Goal: Contribute content: Add original content to the website for others to see

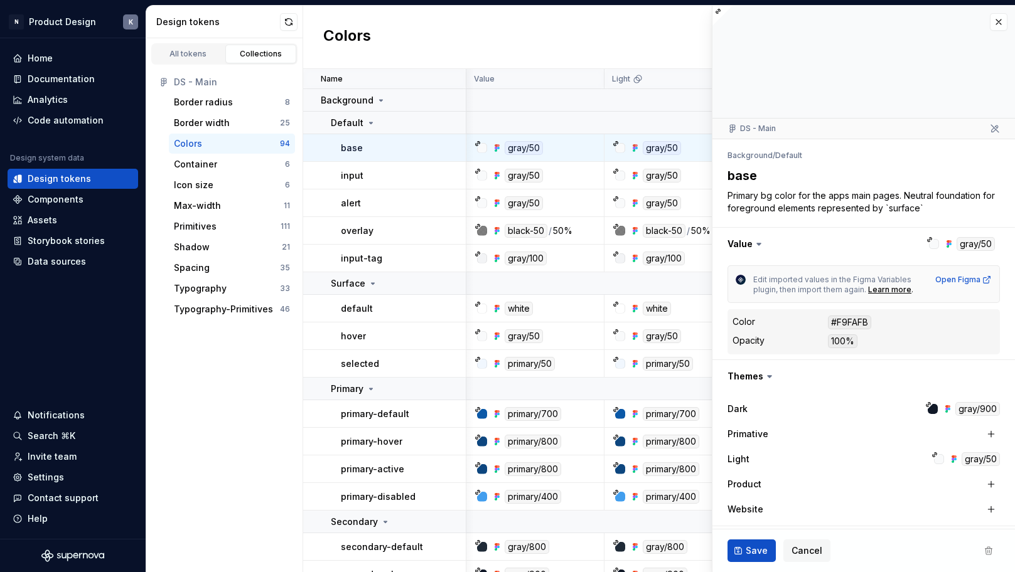
scroll to position [104, 0]
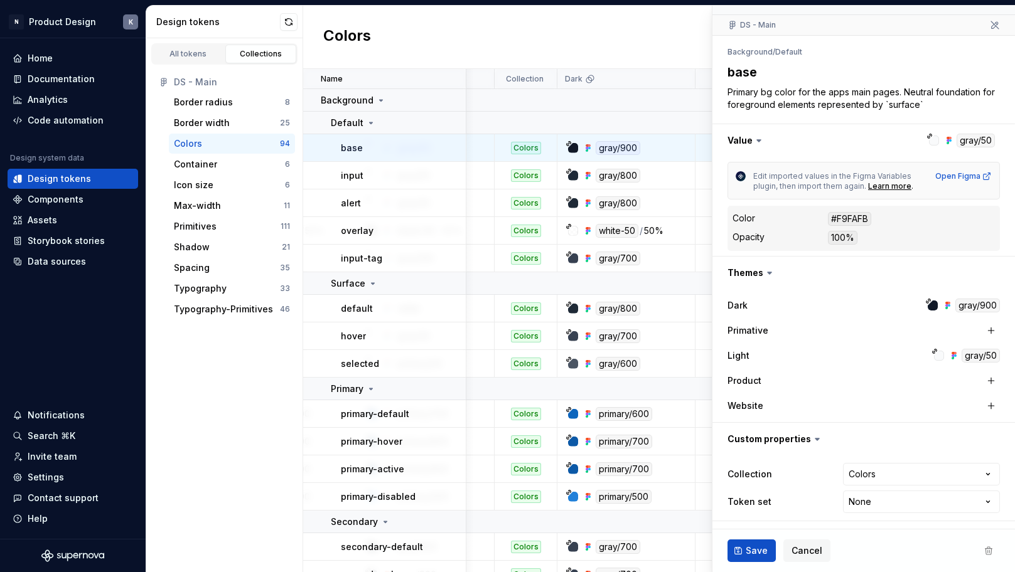
click at [653, 33] on div "Colors" at bounding box center [659, 37] width 712 height 63
click at [75, 198] on div "Components" at bounding box center [56, 199] width 56 height 13
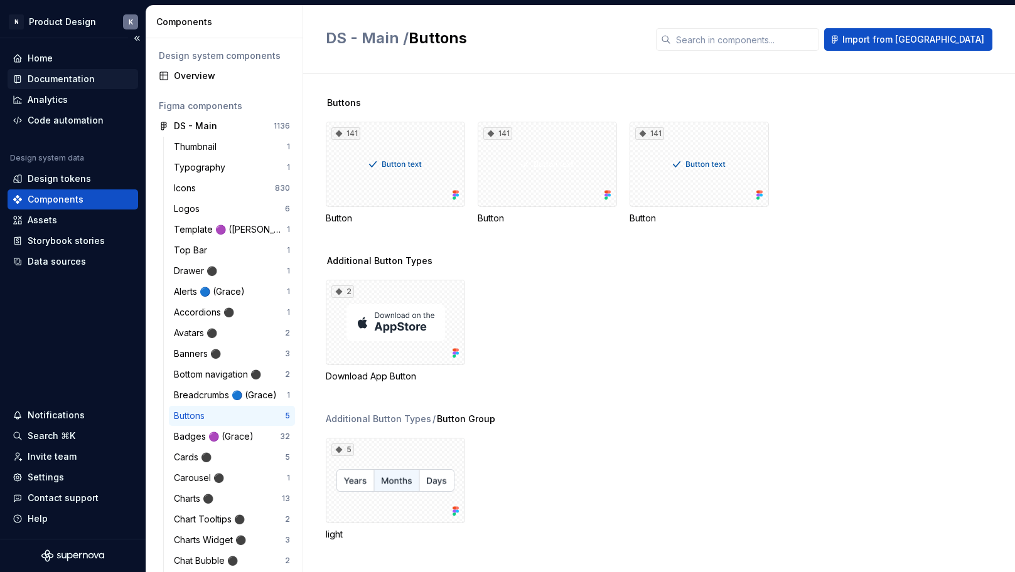
click at [79, 75] on div "Documentation" at bounding box center [61, 79] width 67 height 13
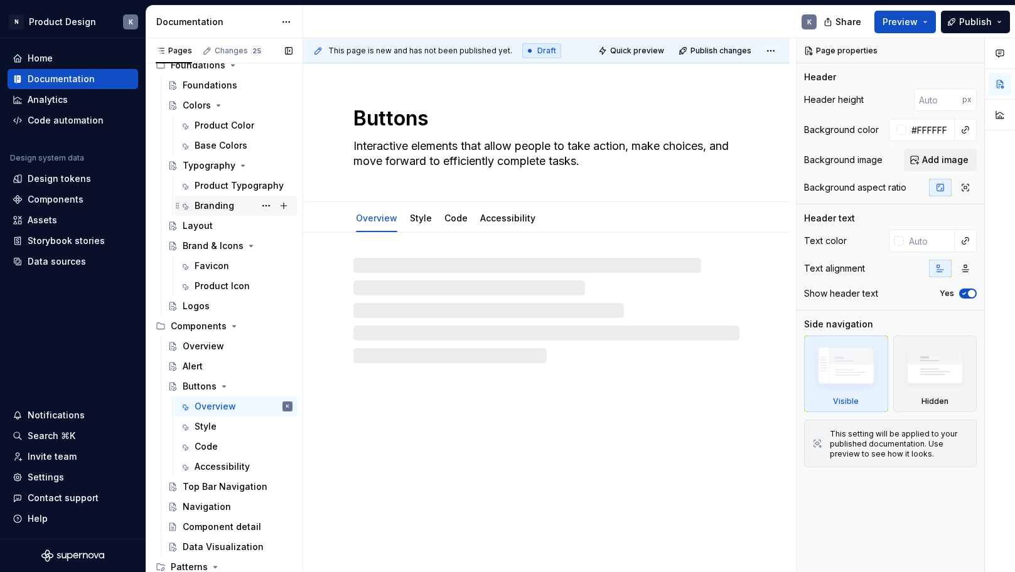
scroll to position [238, 0]
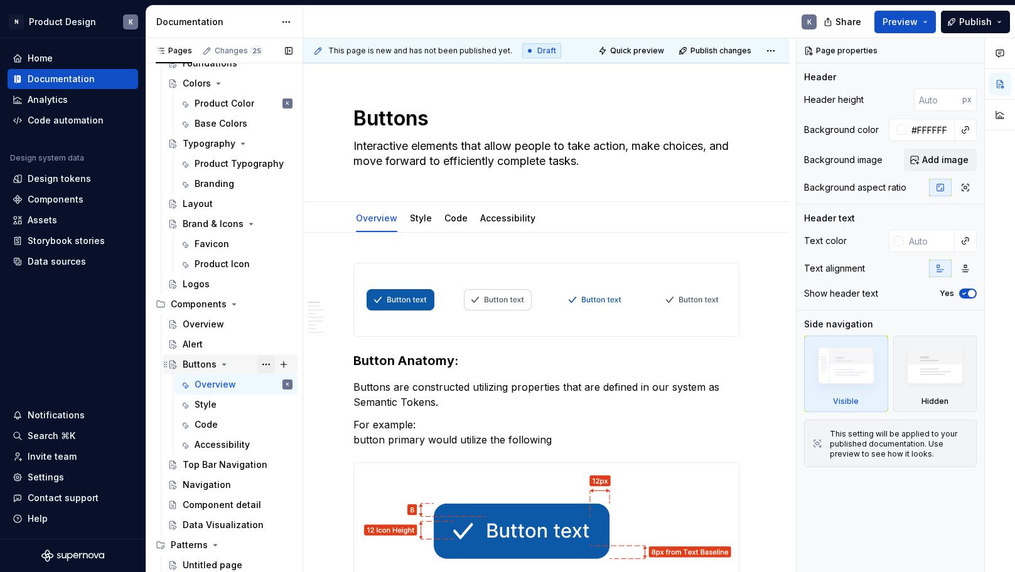
click at [264, 365] on button "Page tree" at bounding box center [266, 365] width 18 height 18
click at [226, 474] on div "Pages Changes 25 Add Accessibility guide for tree Page tree. Navigate the tree …" at bounding box center [224, 308] width 157 height 540
click at [218, 483] on div "Navigation" at bounding box center [207, 485] width 48 height 13
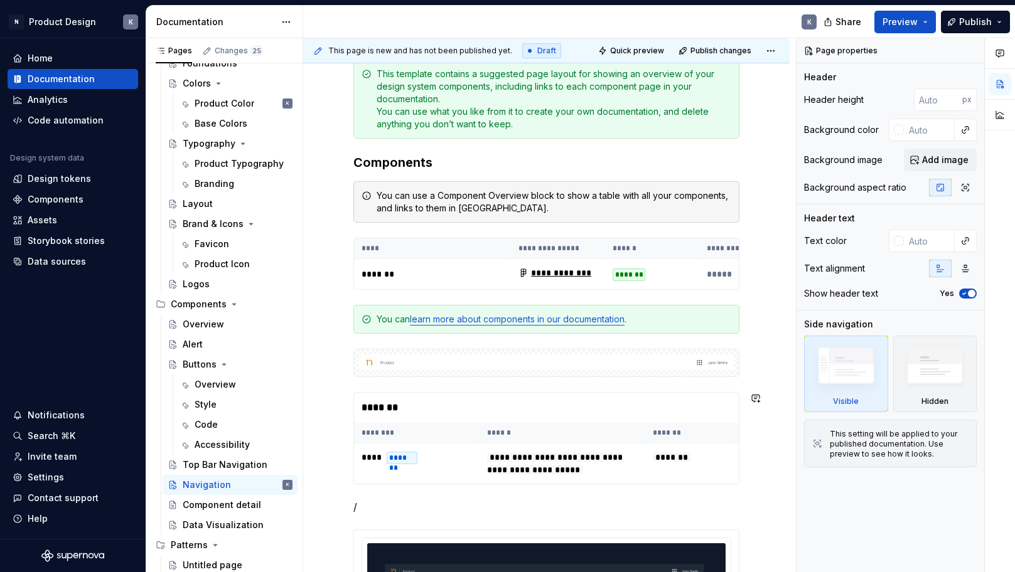
scroll to position [155, 0]
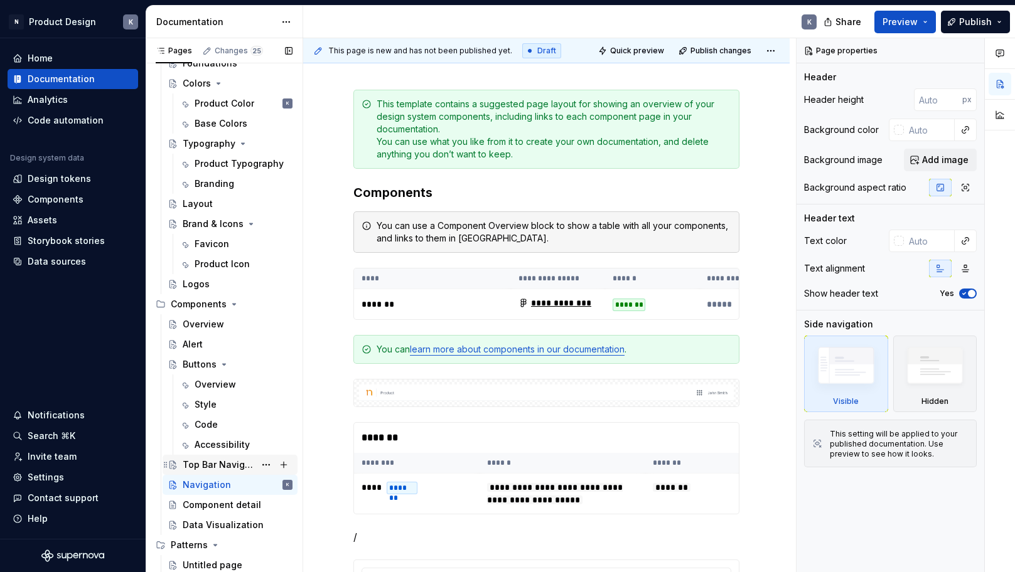
click at [229, 463] on div "Top Bar Navigation" at bounding box center [219, 465] width 72 height 13
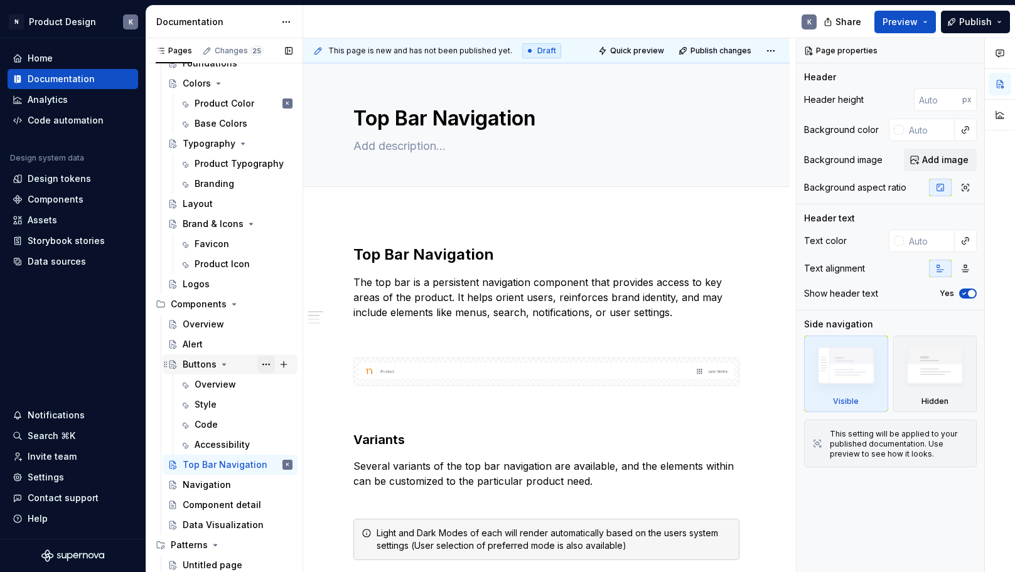
click at [267, 367] on button "Page tree" at bounding box center [266, 365] width 18 height 18
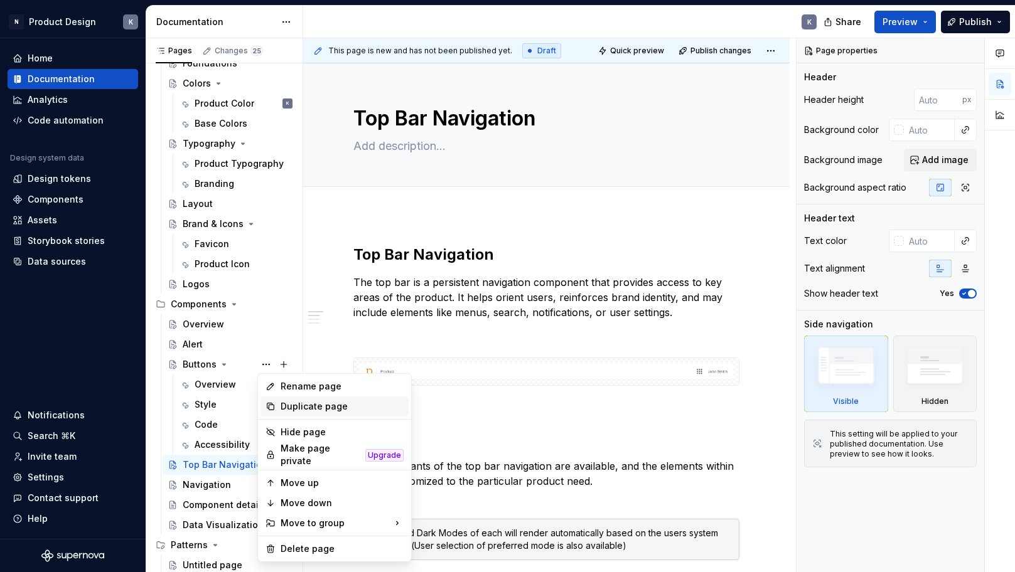
click at [308, 412] on div "Duplicate page" at bounding box center [342, 406] width 123 height 13
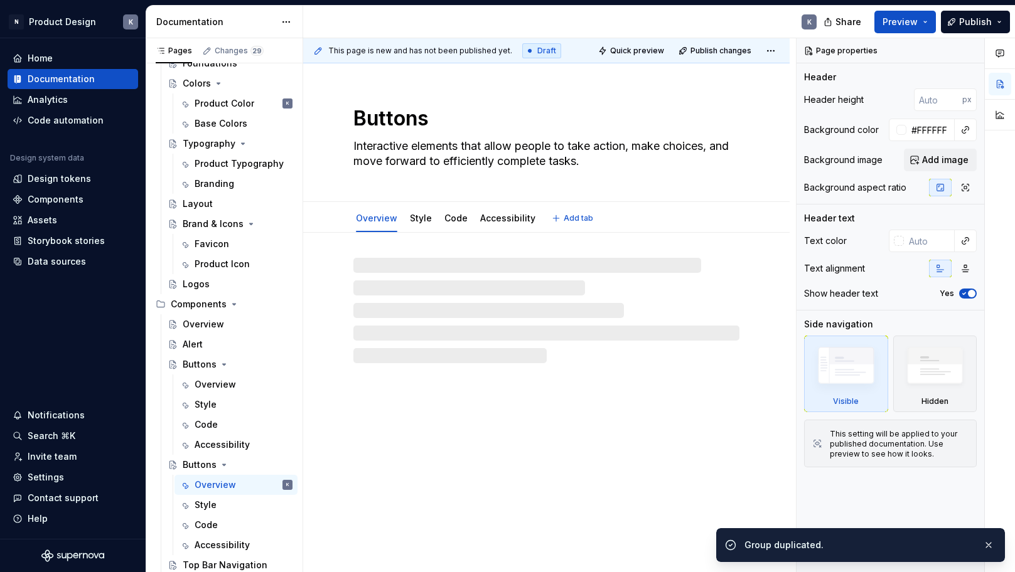
click at [410, 118] on textarea "Buttons" at bounding box center [544, 119] width 386 height 30
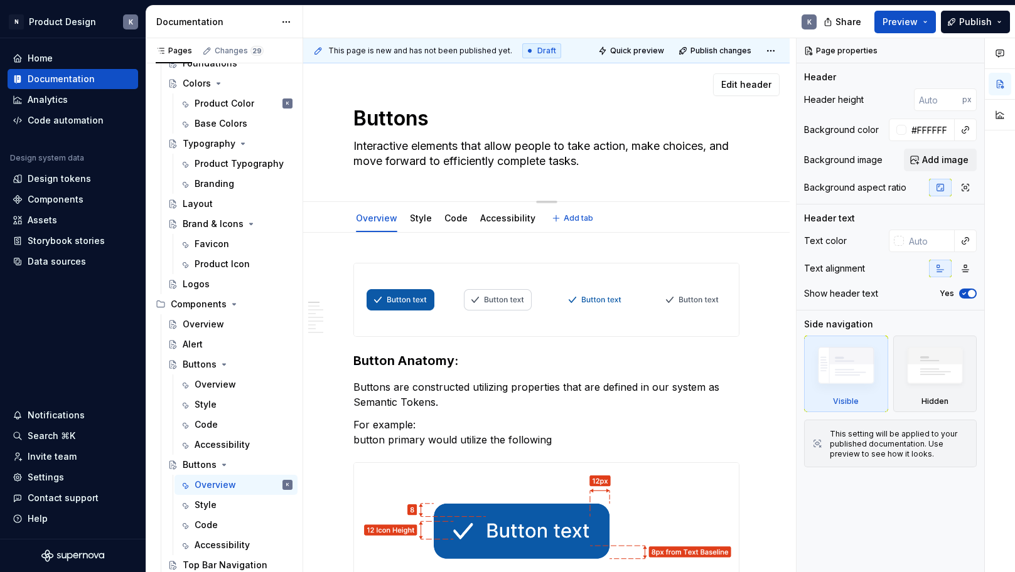
type textarea "*"
type textarea "I"
type textarea "*"
type textarea "In"
type textarea "*"
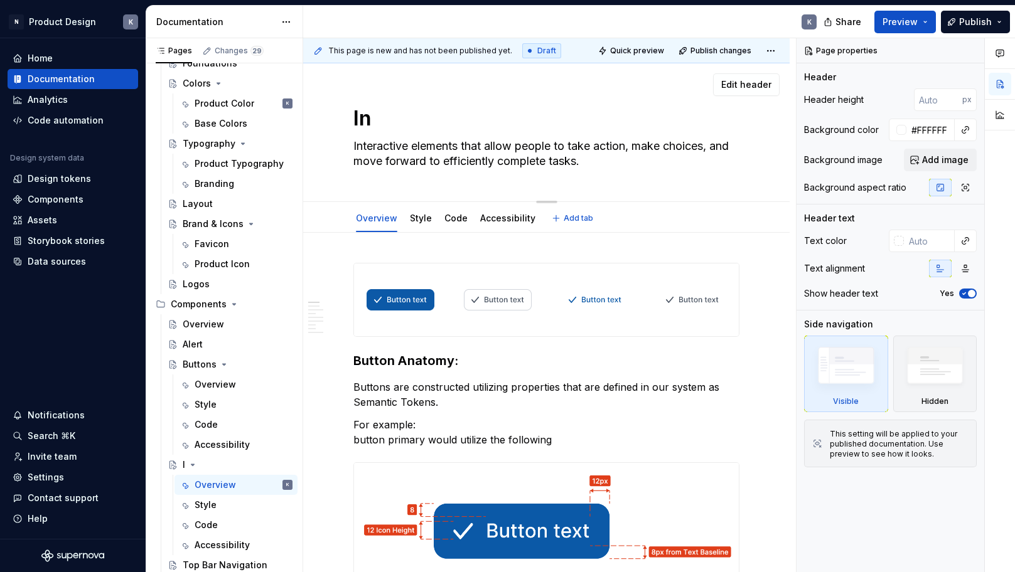
type textarea "Inp"
type textarea "*"
type textarea "Inpt"
type textarea "*"
type textarea "Inptu"
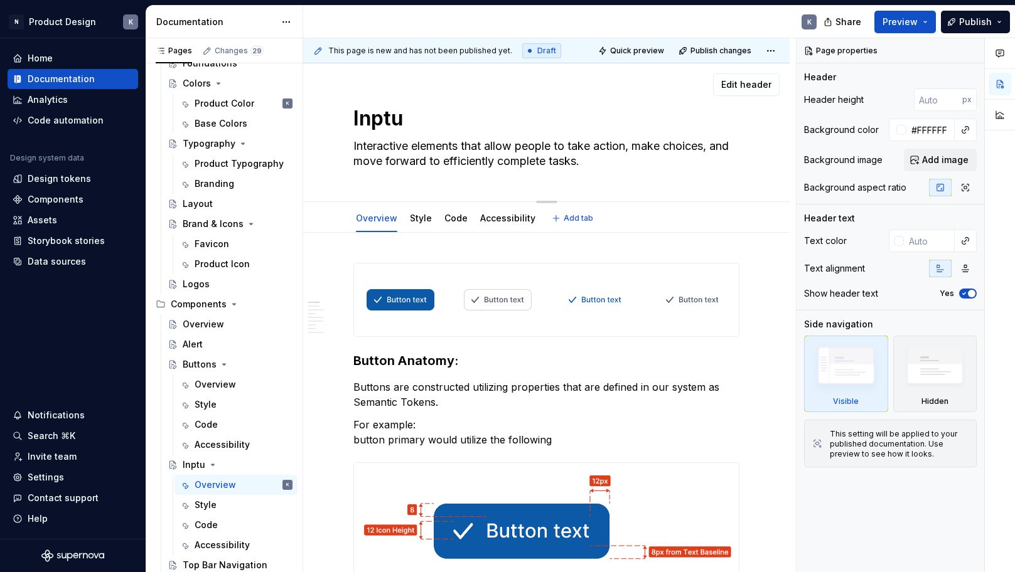
type textarea "*"
type textarea "Inpt"
type textarea "*"
type textarea "Inp"
type textarea "*"
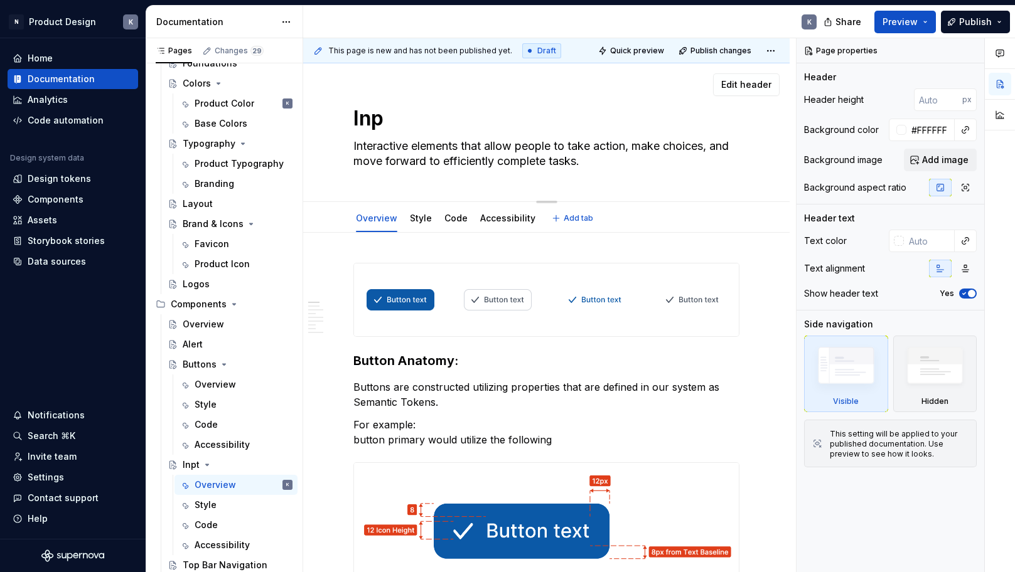
type textarea "Inpt"
type textarea "*"
type textarea "Inptu"
type textarea "*"
type textarea "Inpt"
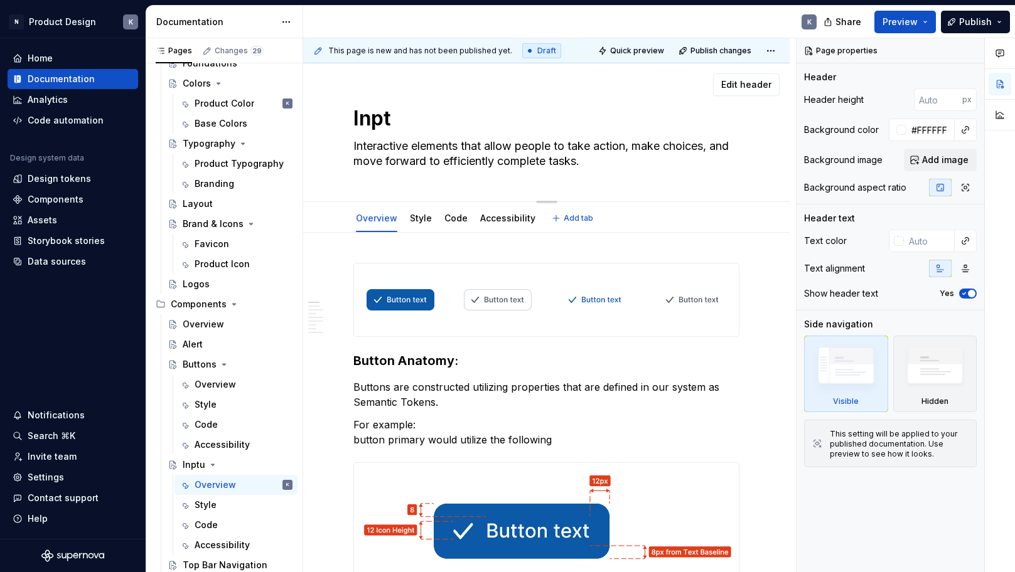
type textarea "*"
type textarea "Inp"
type textarea "*"
type textarea "Inpu"
type textarea "*"
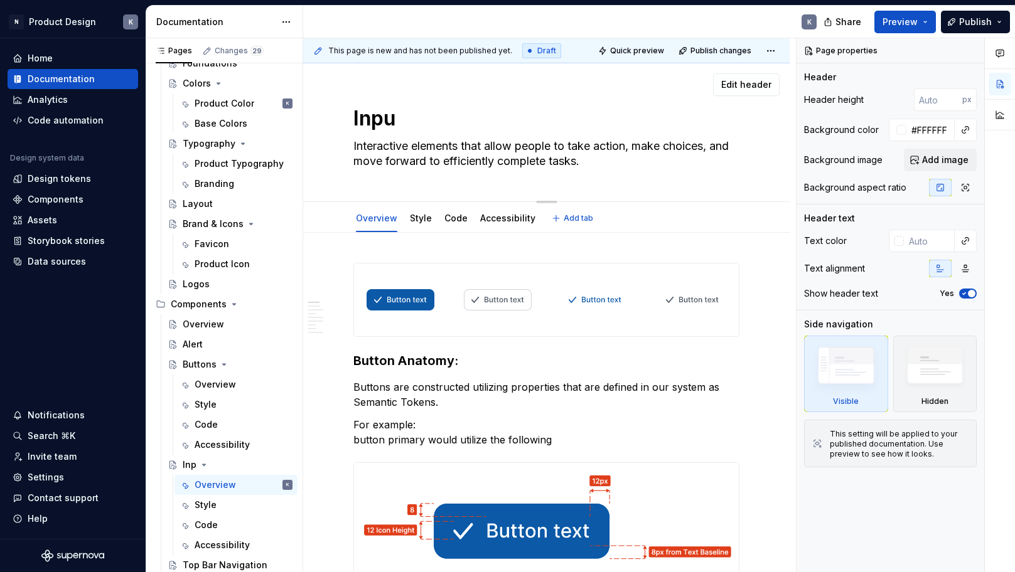
type textarea "Input"
type textarea "*"
type textarea "Inputs"
type textarea "*"
type textarea "Inputs"
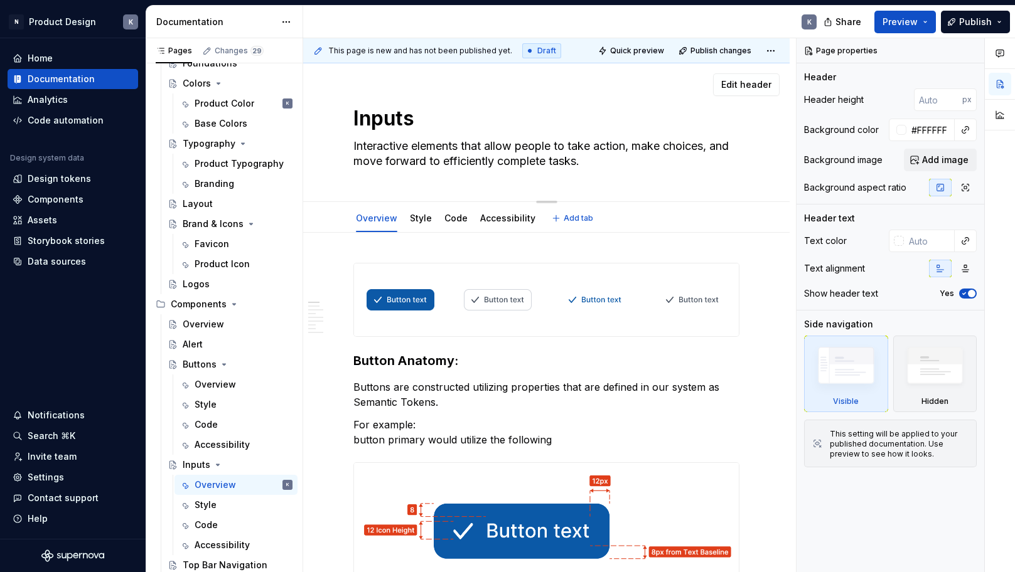
click at [410, 153] on textarea "Interactive elements that allow people to take action, make choices, and move f…" at bounding box center [544, 153] width 386 height 35
paste textarea "An input in a design system is a UI component that allows users to enter or mod…"
type textarea "*"
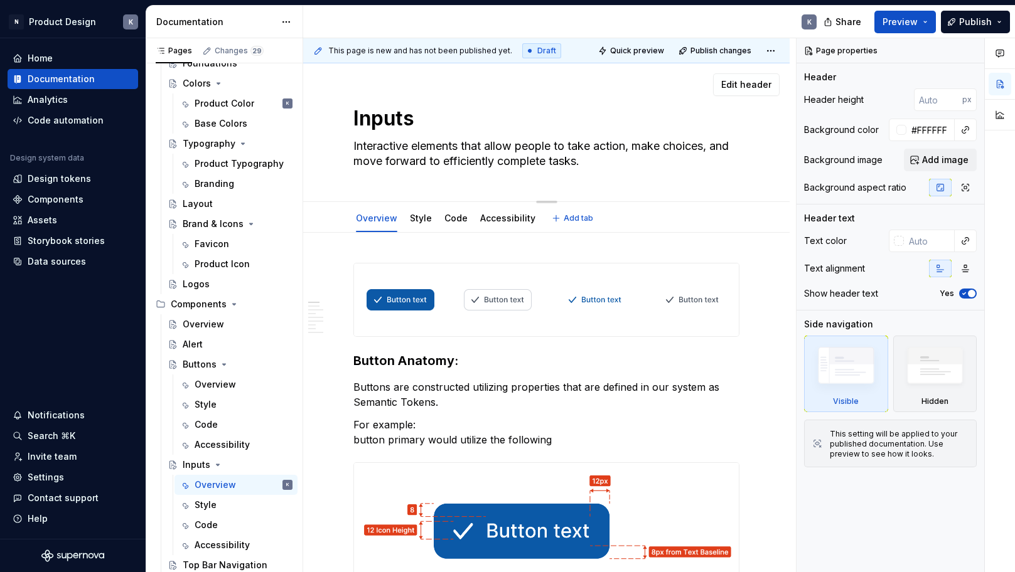
type textarea "An input in a design system is a UI component that allows users to enter or mod…"
click at [503, 145] on textarea "An input in a design system is a UI component that allows users to enter or mod…" at bounding box center [544, 153] width 386 height 35
drag, startPoint x: 632, startPoint y: 147, endPoint x: 356, endPoint y: 149, distance: 275.5
click at [356, 149] on textarea "An input in a design system is a UI component that allows users to enter or mod…" at bounding box center [544, 153] width 386 height 35
type textarea "*"
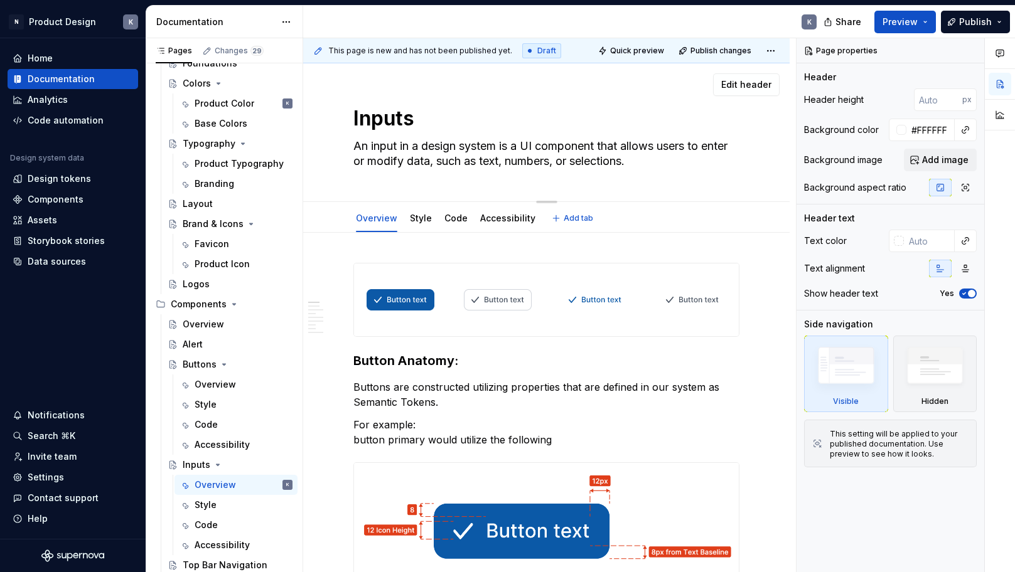
type textarea "Allows users to enter or modify data, such as text, numbers, or selections."
click at [387, 147] on textarea "Allows users to enter or modify data, such as text, numbers, or selections." at bounding box center [544, 153] width 386 height 35
type textarea "*"
type textarea "Allow users to enter or modify data, such as text, numbers, or selections."
type textarea "*"
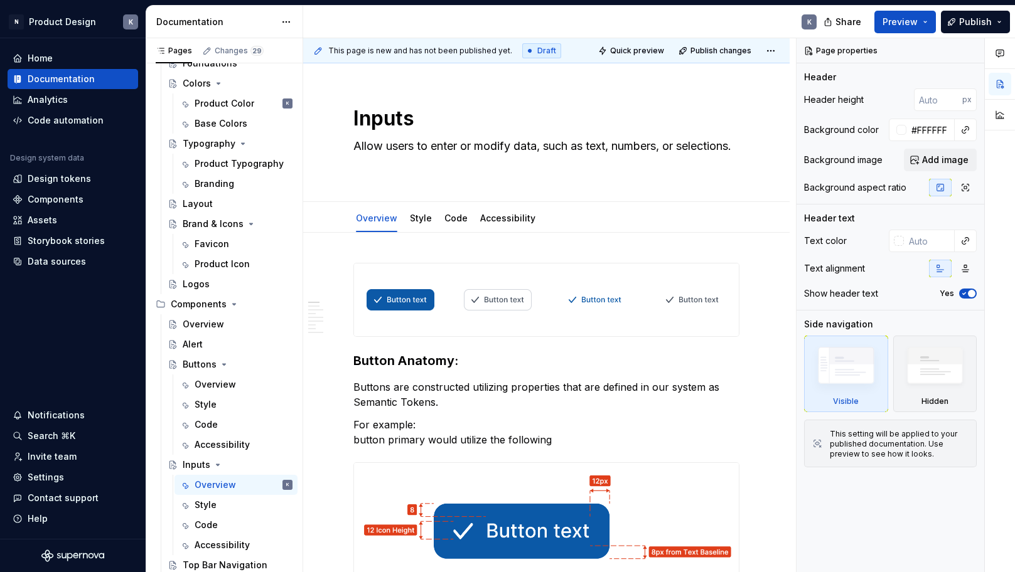
type textarea "Allow users to enter or modify data, such as text, numbers, or selections."
click at [632, 310] on div at bounding box center [595, 300] width 92 height 73
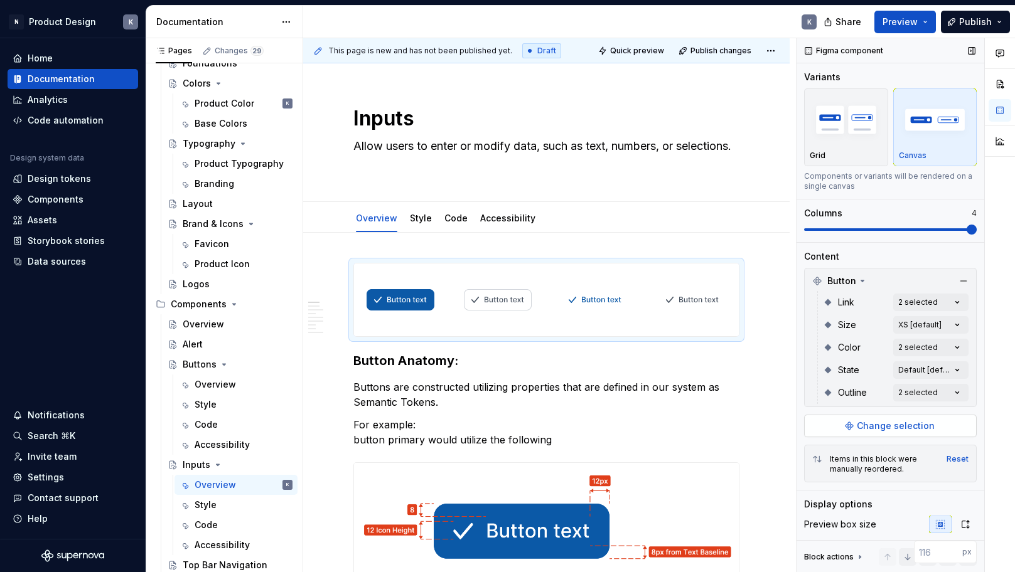
click at [901, 423] on span "Change selection" at bounding box center [896, 426] width 78 height 13
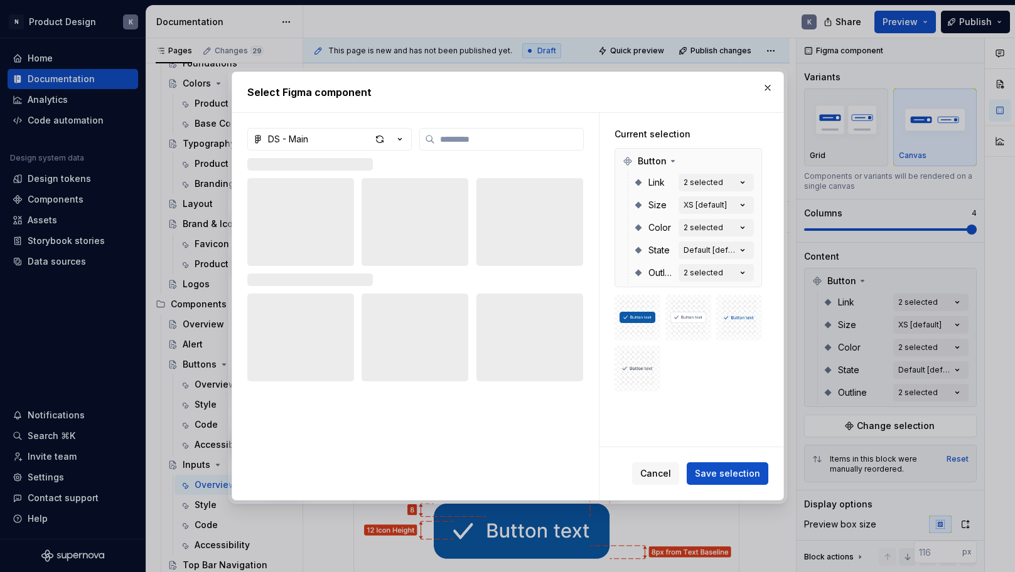
type textarea "*"
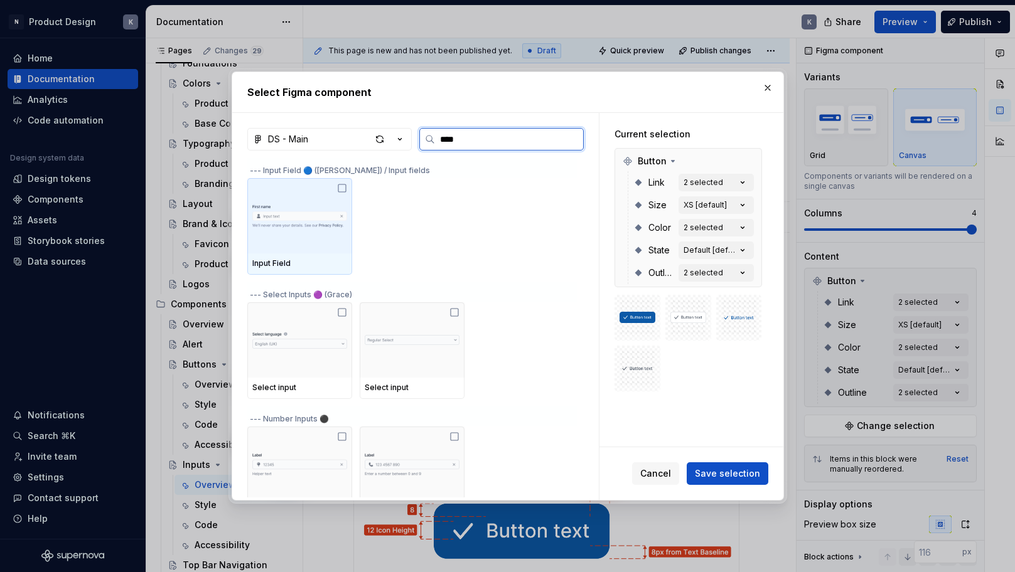
type input "*****"
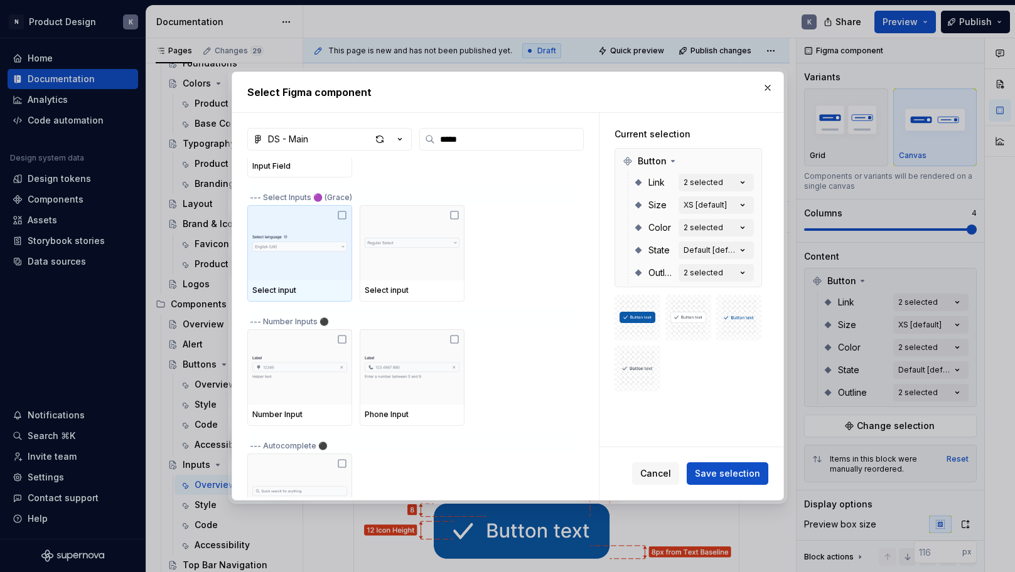
scroll to position [73, 0]
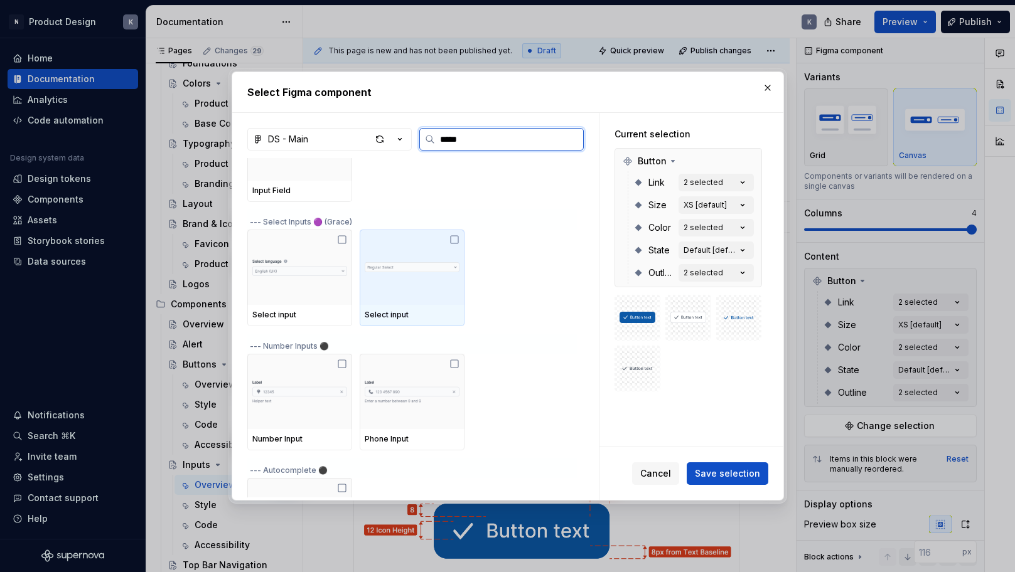
click at [464, 237] on div at bounding box center [412, 267] width 105 height 75
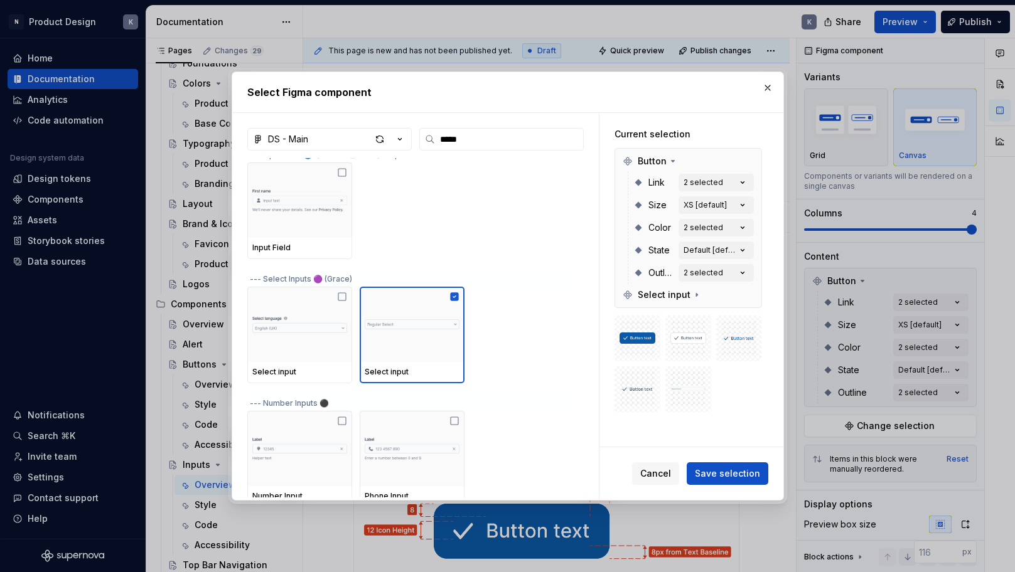
scroll to position [24, 0]
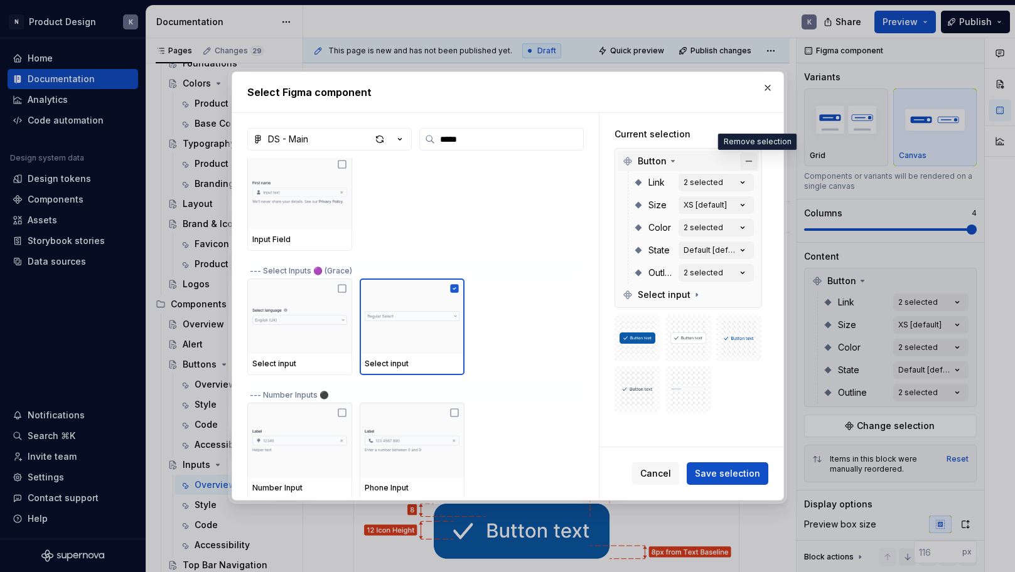
click at [756, 158] on button "button" at bounding box center [749, 162] width 18 height 18
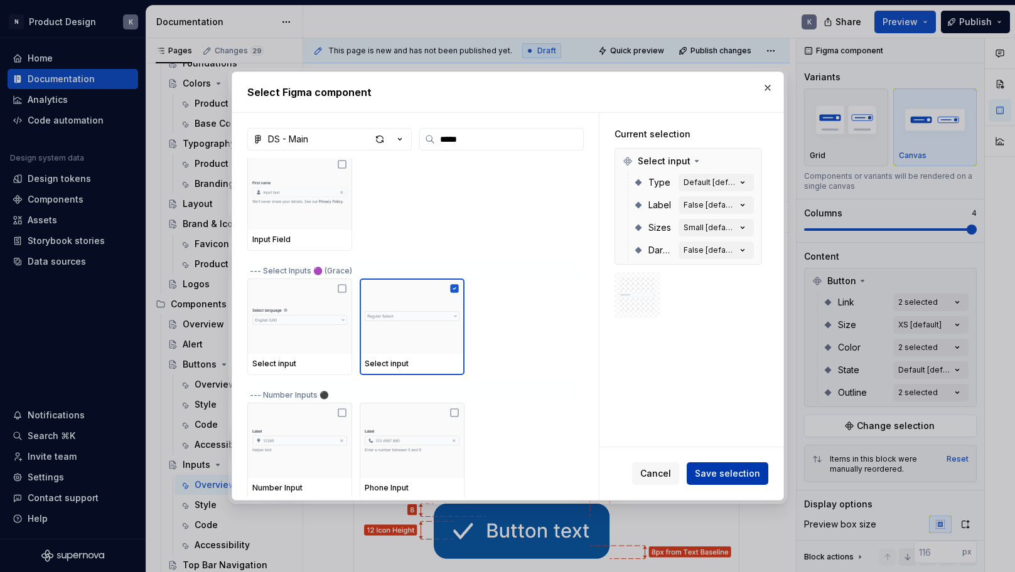
click at [706, 466] on button "Save selection" at bounding box center [728, 474] width 82 height 23
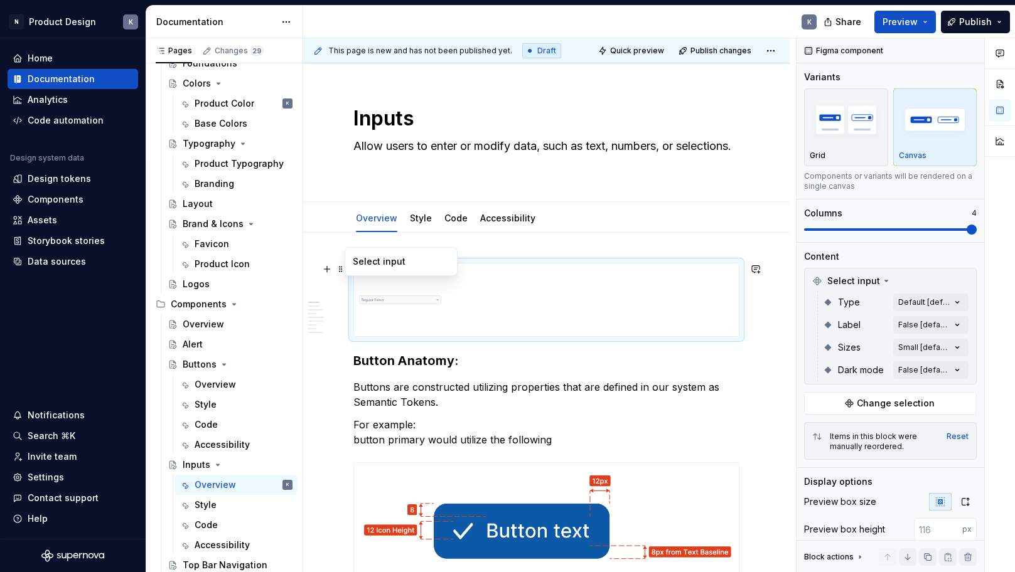
click at [435, 296] on img at bounding box center [400, 300] width 82 height 63
click at [441, 276] on img at bounding box center [400, 300] width 82 height 63
click at [751, 244] on div "This page is new and has not been published yet. Draft Quick preview Publish ch…" at bounding box center [659, 305] width 712 height 535
click at [955, 304] on div "Comments Open comments No comments yet Select ‘Comment’ from the block context …" at bounding box center [905, 305] width 218 height 535
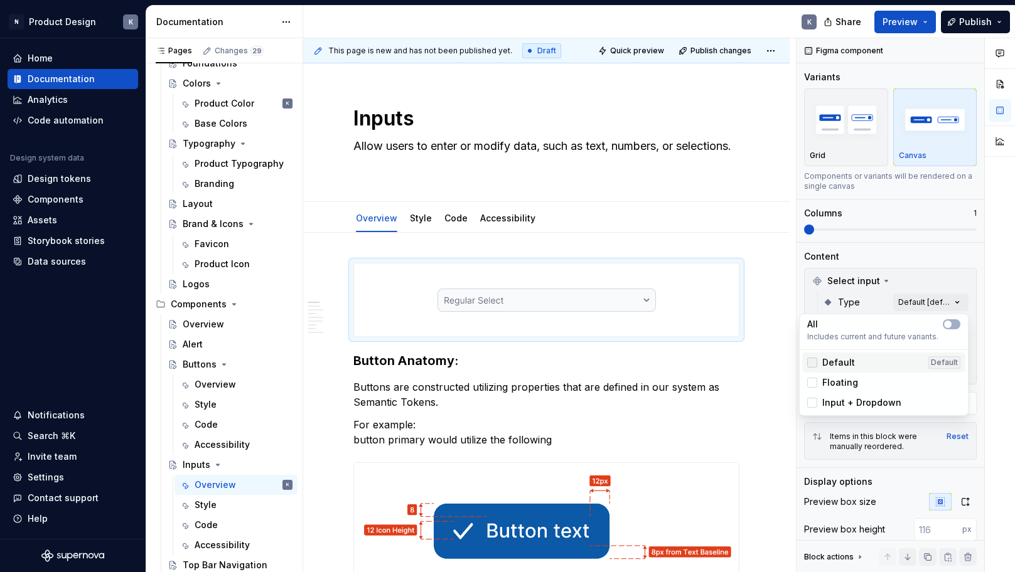
click at [813, 363] on div at bounding box center [812, 363] width 10 height 10
click at [812, 363] on icon at bounding box center [812, 363] width 0 height 0
click at [807, 383] on div at bounding box center [812, 383] width 10 height 10
click at [812, 399] on div at bounding box center [812, 403] width 10 height 10
click at [812, 403] on icon at bounding box center [812, 403] width 0 height 0
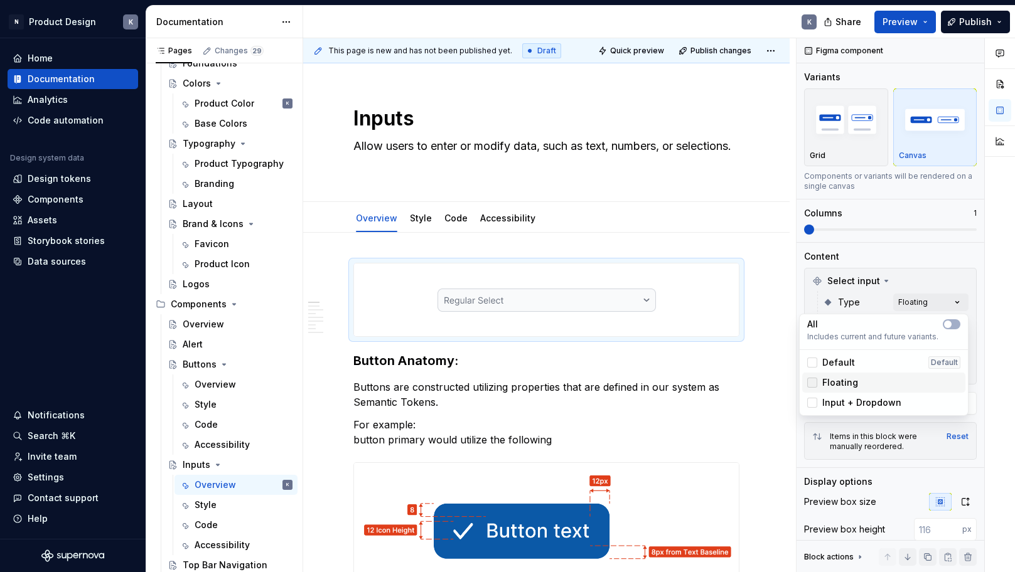
click at [812, 383] on icon at bounding box center [812, 383] width 0 height 0
click at [949, 323] on span "button" at bounding box center [948, 325] width 8 height 8
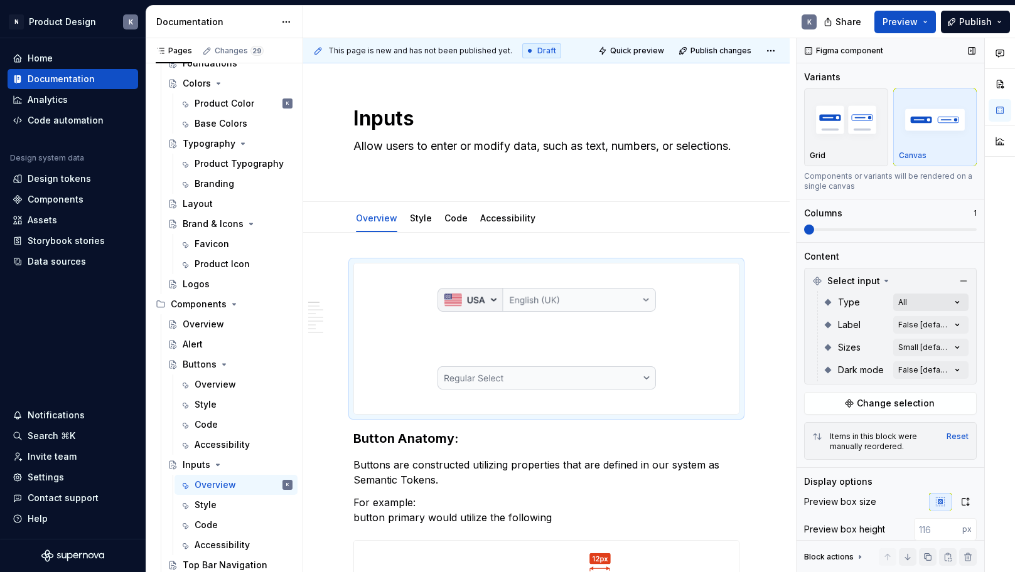
drag, startPoint x: 935, startPoint y: 270, endPoint x: 946, endPoint y: 299, distance: 31.0
click at [935, 270] on div "Comments Open comments No comments yet Select ‘Comment’ from the block context …" at bounding box center [905, 305] width 218 height 535
click at [951, 319] on div "Comments Open comments No comments yet Select ‘Comment’ from the block context …" at bounding box center [905, 305] width 218 height 535
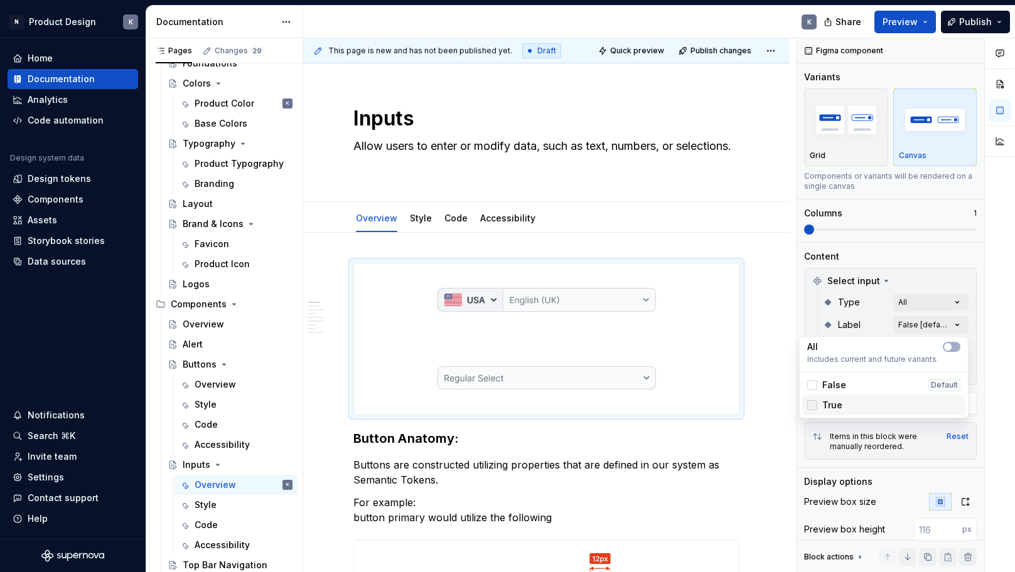
click at [815, 407] on div at bounding box center [812, 405] width 10 height 10
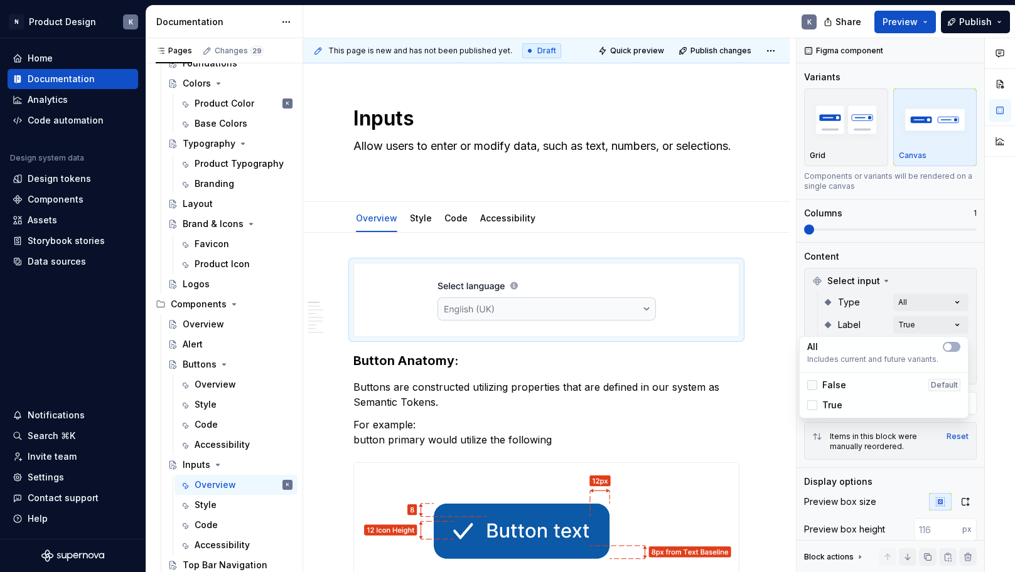
click at [813, 387] on div at bounding box center [812, 385] width 10 height 10
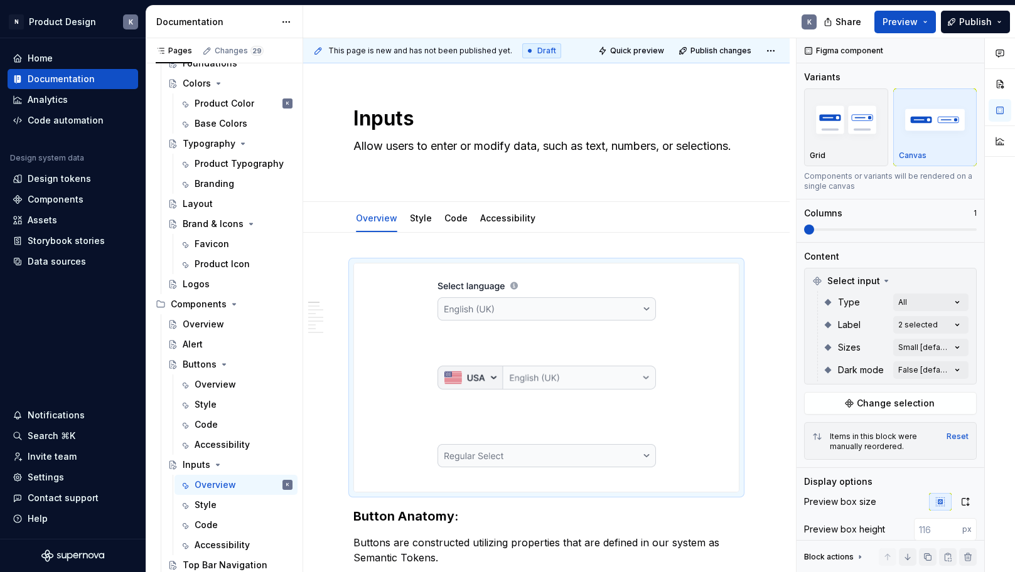
click at [951, 307] on div "Comments Open comments No comments yet Select ‘Comment’ from the block context …" at bounding box center [905, 305] width 218 height 535
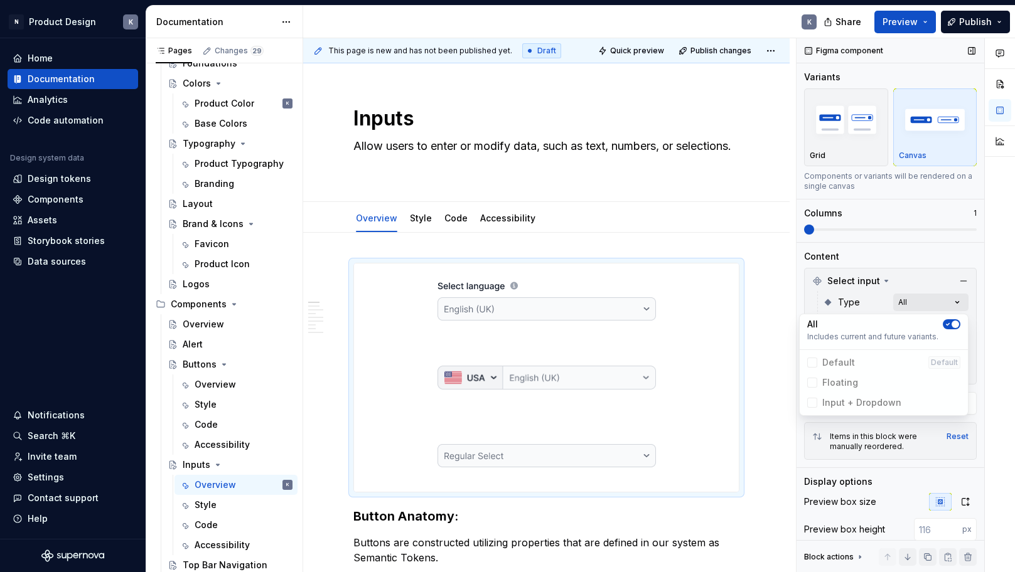
click at [951, 305] on div "Comments Open comments No comments yet Select ‘Comment’ from the block context …" at bounding box center [905, 305] width 218 height 535
click at [949, 323] on icon "button" at bounding box center [948, 325] width 10 height 8
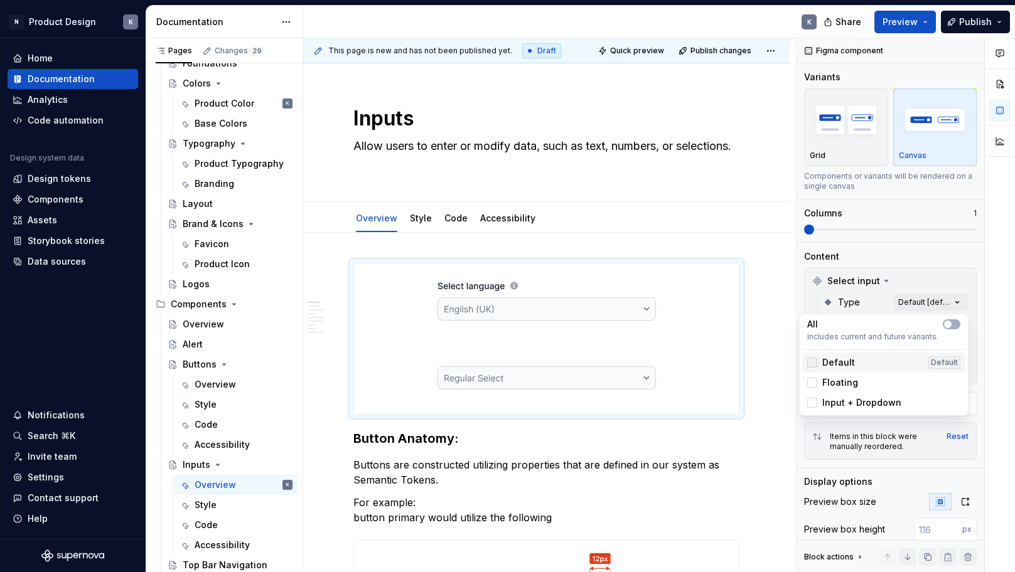
click at [813, 363] on div at bounding box center [812, 363] width 10 height 10
click at [909, 279] on div "Comments Open comments No comments yet Select ‘Comment’ from the block context …" at bounding box center [905, 305] width 218 height 535
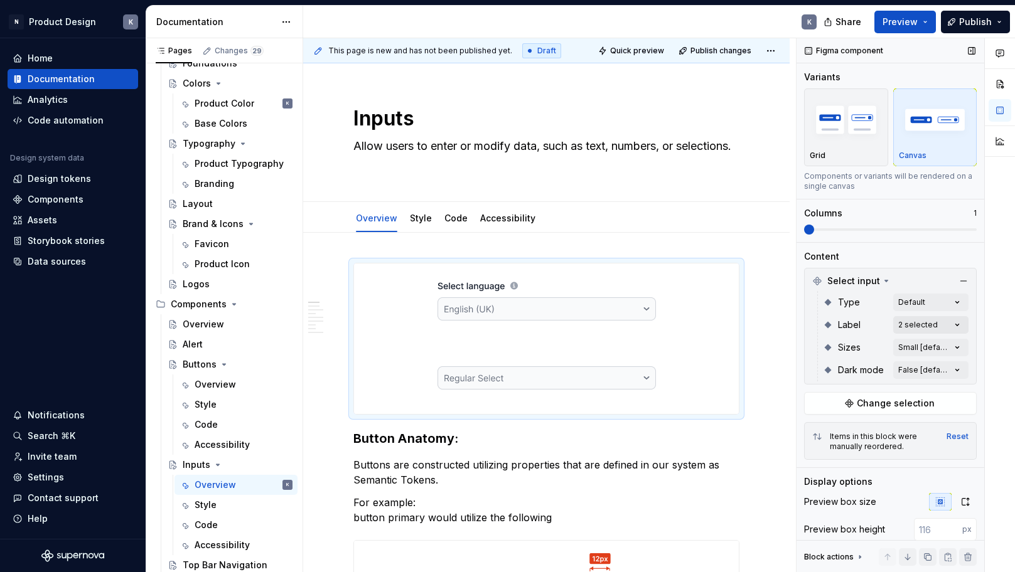
click at [951, 325] on div "Comments Open comments No comments yet Select ‘Comment’ from the block context …" at bounding box center [905, 305] width 218 height 535
click at [937, 274] on div "Comments Open comments No comments yet Select ‘Comment’ from the block context …" at bounding box center [905, 305] width 218 height 535
click at [949, 343] on div "Comments Open comments No comments yet Select ‘Comment’ from the block context …" at bounding box center [905, 305] width 218 height 535
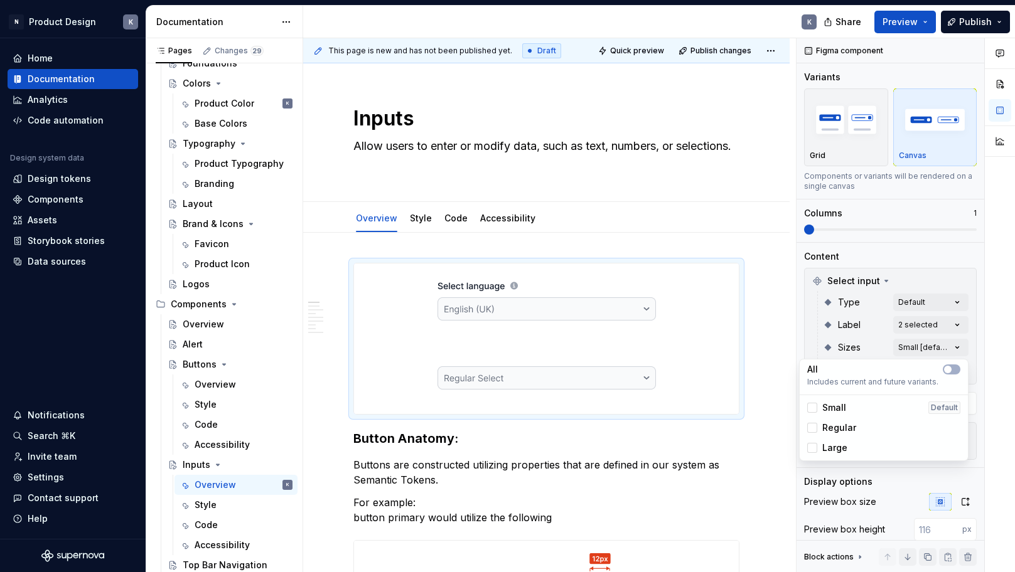
click at [918, 281] on div "Comments Open comments No comments yet Select ‘Comment’ from the block context …" at bounding box center [905, 305] width 218 height 535
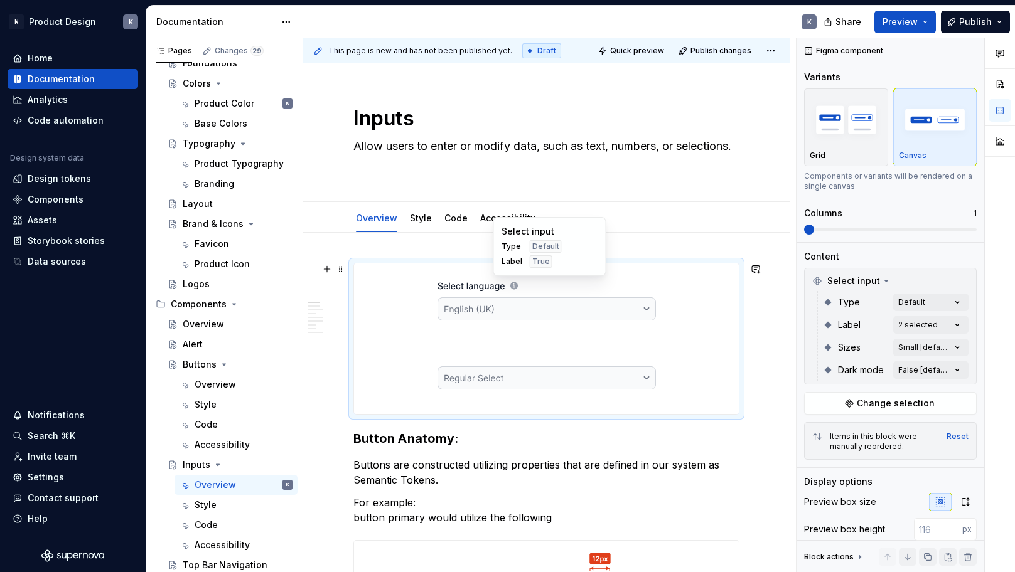
click at [648, 309] on img at bounding box center [546, 300] width 218 height 63
click at [701, 300] on div at bounding box center [546, 300] width 385 height 73
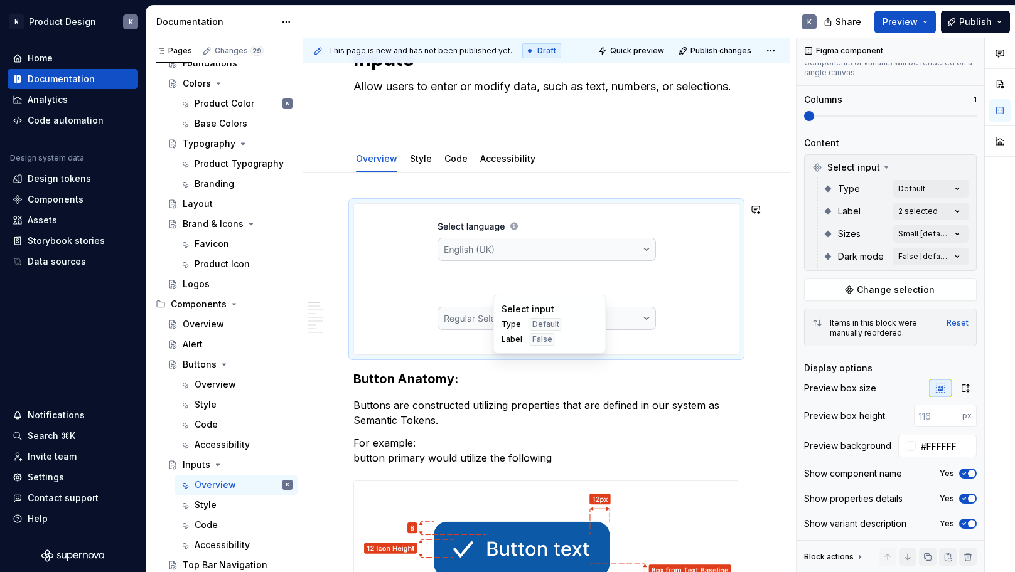
scroll to position [0, 0]
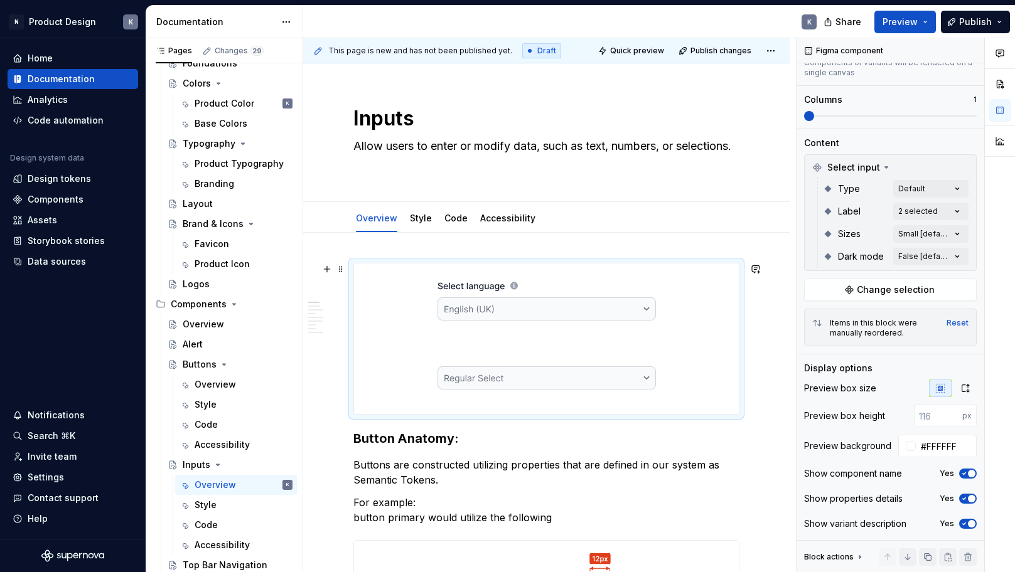
click at [716, 337] on div at bounding box center [546, 339] width 385 height 151
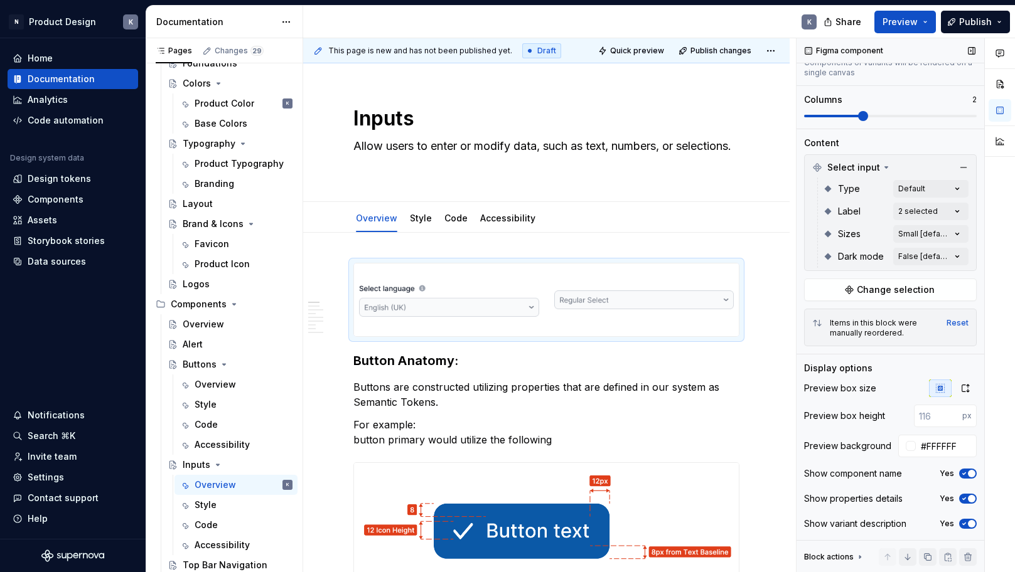
click at [882, 113] on span at bounding box center [890, 116] width 173 height 10
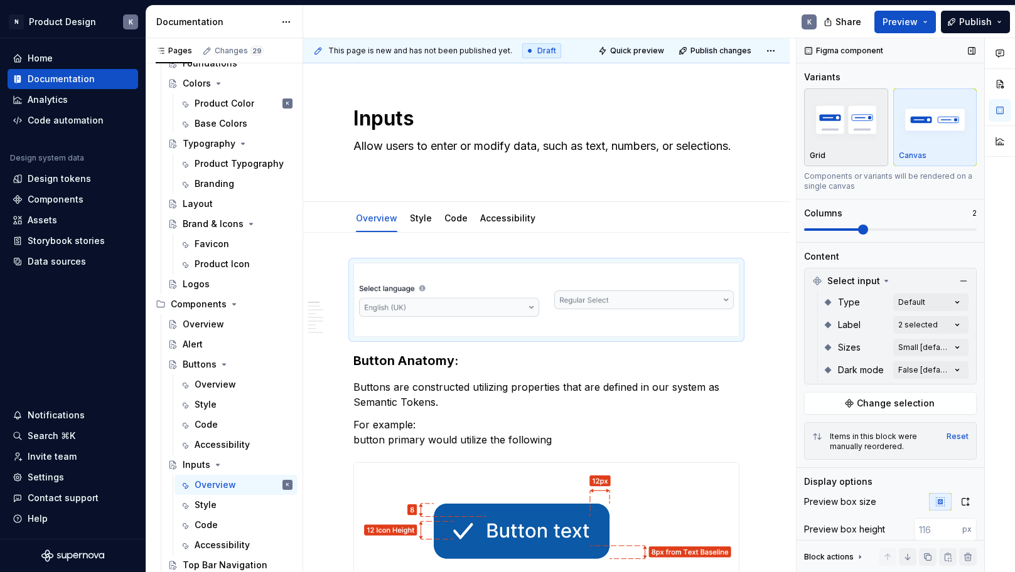
click at [848, 136] on img "button" at bounding box center [846, 120] width 73 height 46
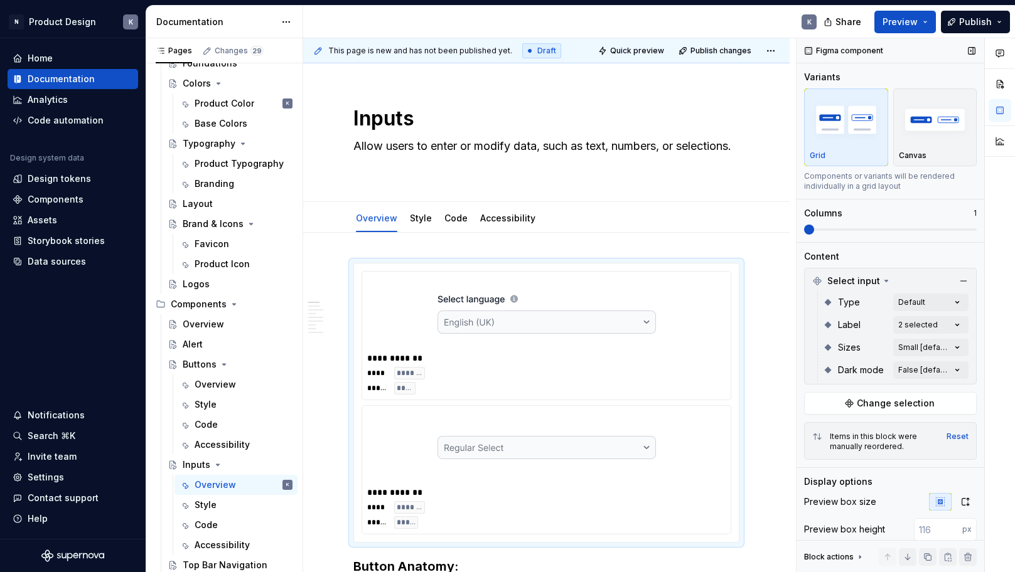
click at [811, 231] on span at bounding box center [890, 230] width 173 height 10
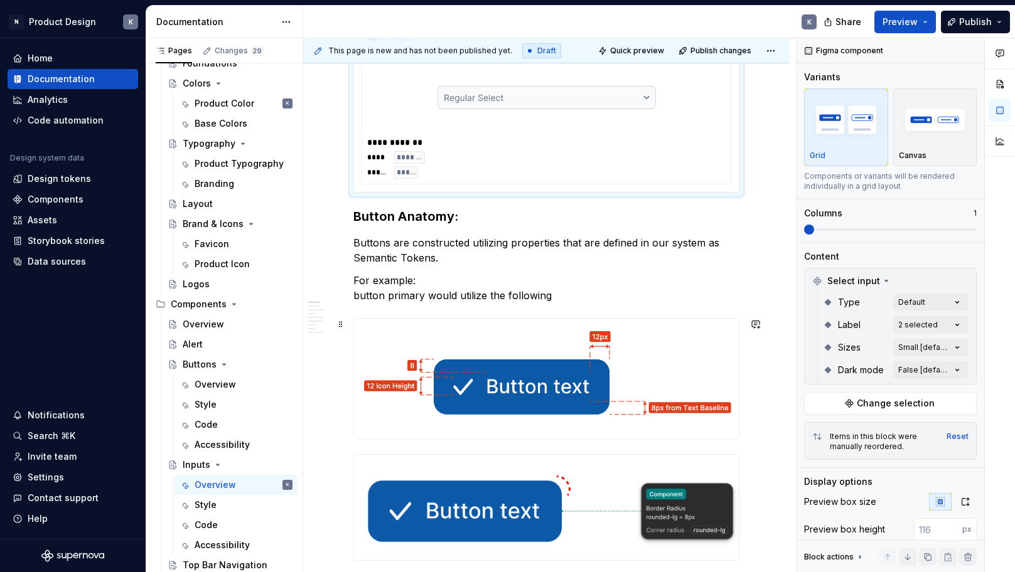
scroll to position [286, 0]
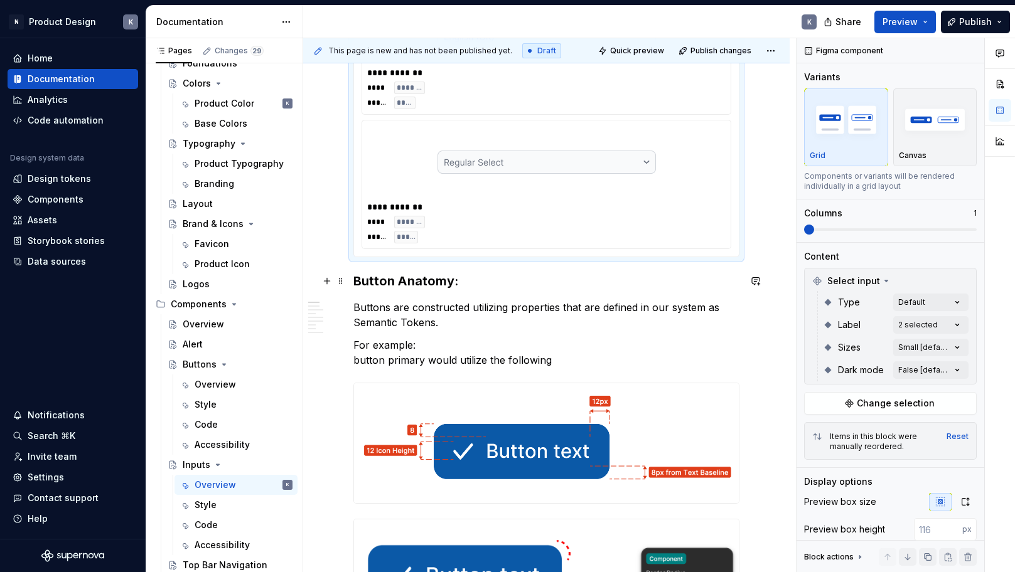
click at [354, 282] on h3 "Button Anatomy:" at bounding box center [546, 281] width 386 height 18
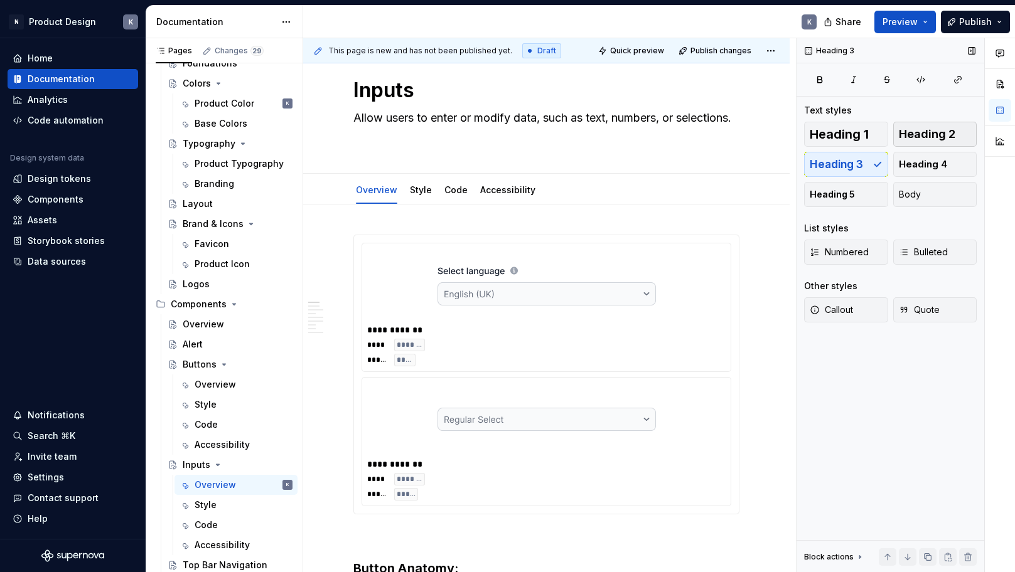
scroll to position [20, 0]
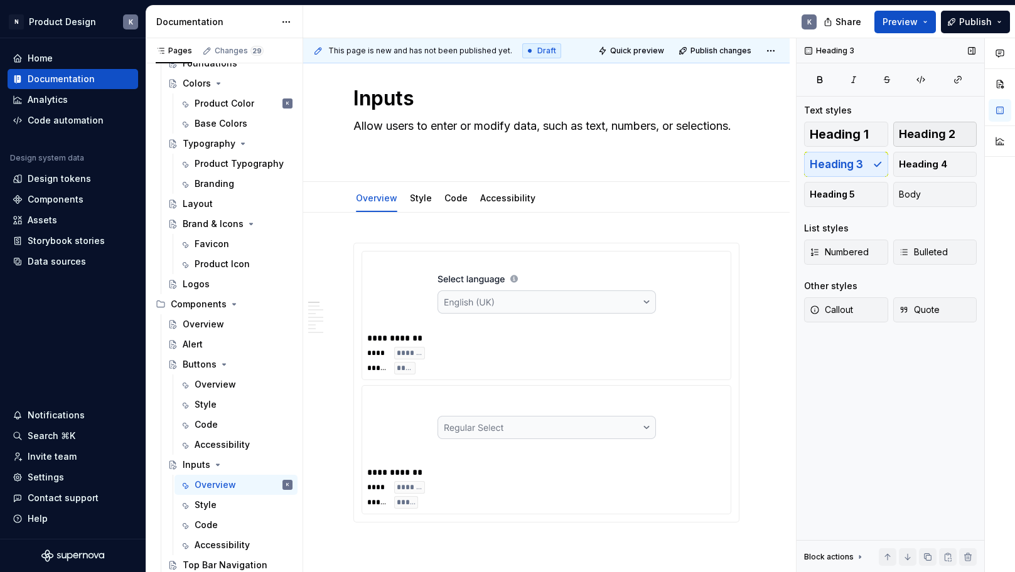
type textarea "*"
